Goal: Navigation & Orientation: Find specific page/section

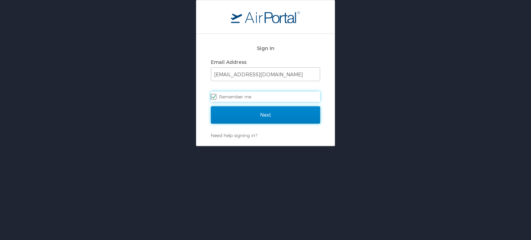
click at [275, 118] on input "Next" at bounding box center [265, 115] width 109 height 17
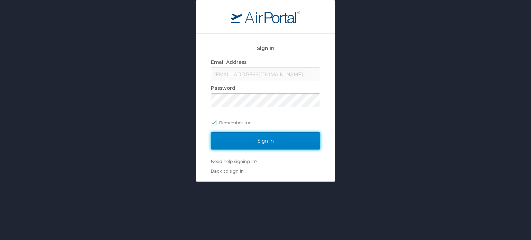
click at [277, 138] on input "Sign In" at bounding box center [265, 140] width 109 height 17
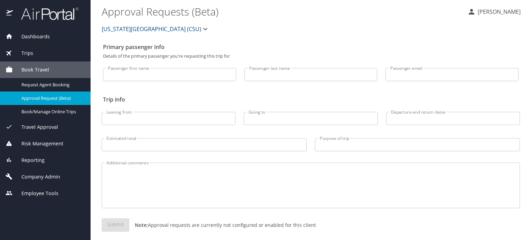
click at [50, 16] on img at bounding box center [45, 13] width 65 height 13
